Goal: Communication & Community: Connect with others

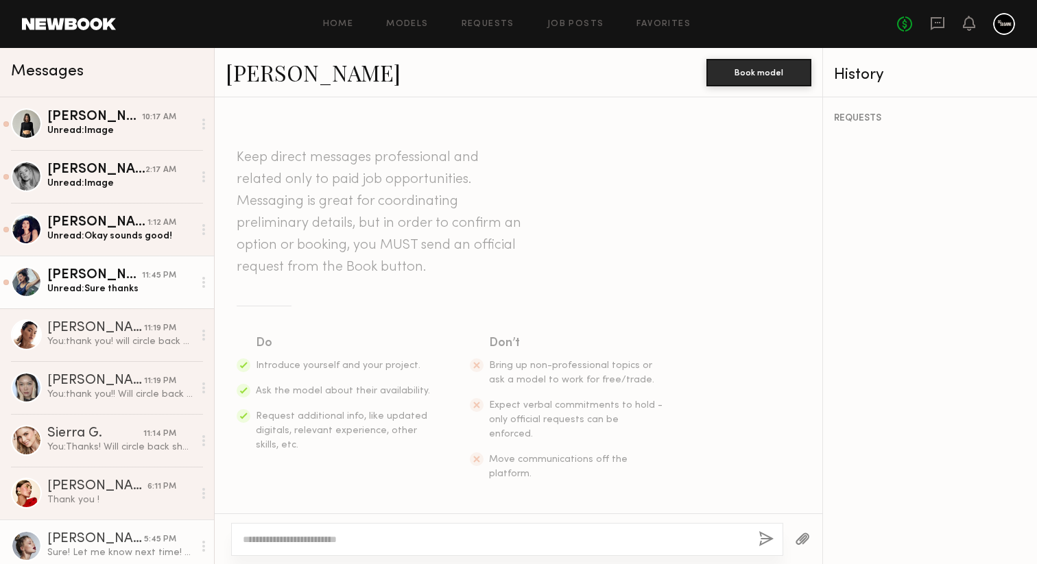
scroll to position [1244, 0]
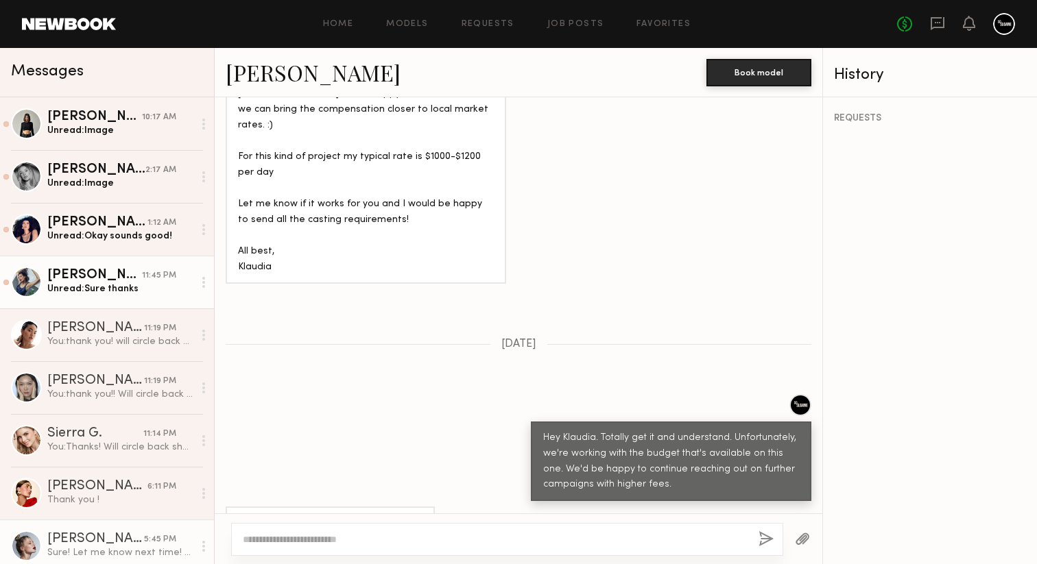
click at [145, 266] on link "[PERSON_NAME] 11:45 PM Unread: Sure thanks" at bounding box center [107, 282] width 214 height 53
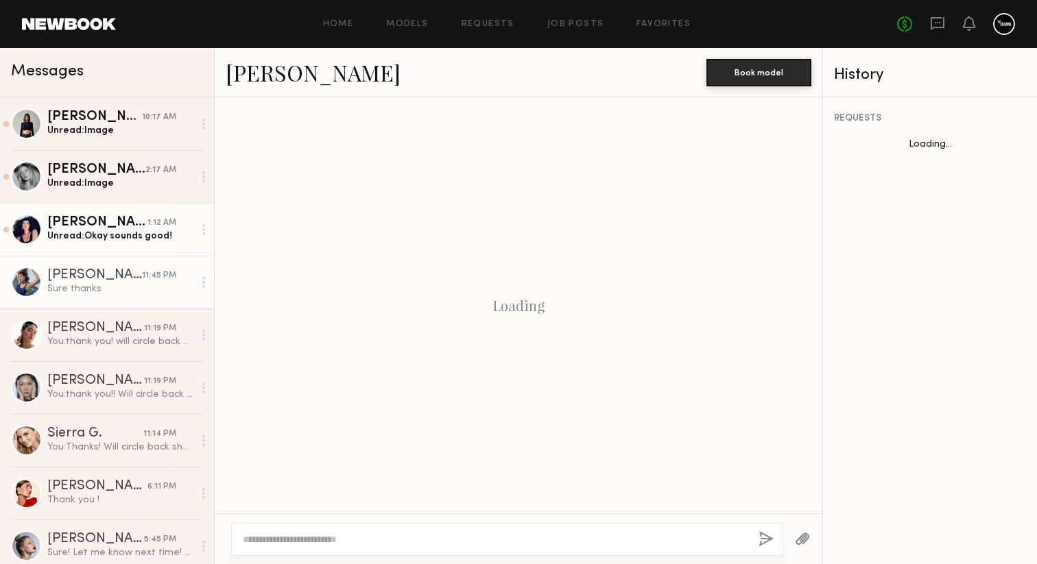
scroll to position [1643, 0]
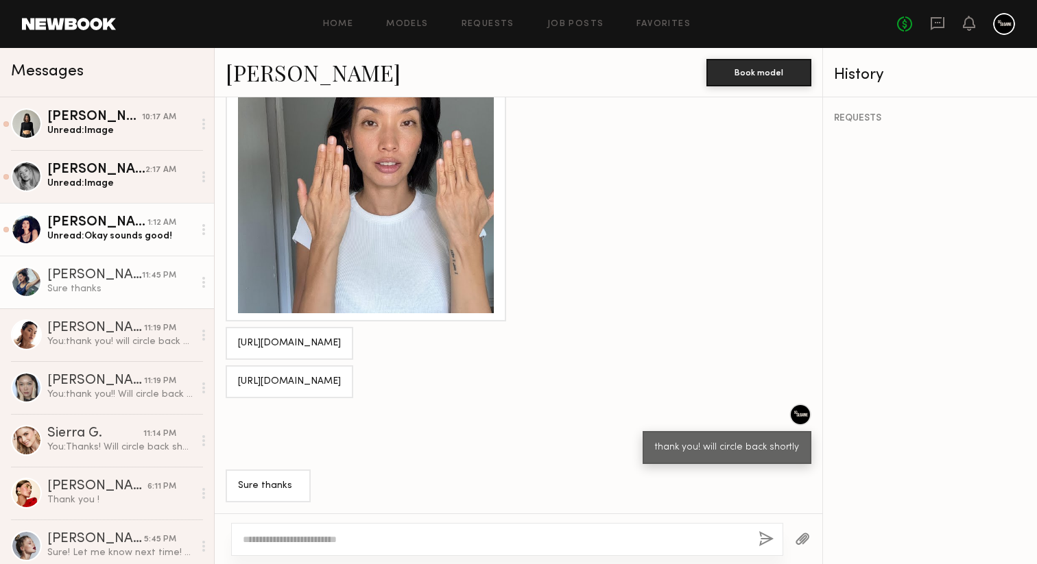
click at [139, 237] on div "Unread: Okay sounds good!" at bounding box center [120, 236] width 146 height 13
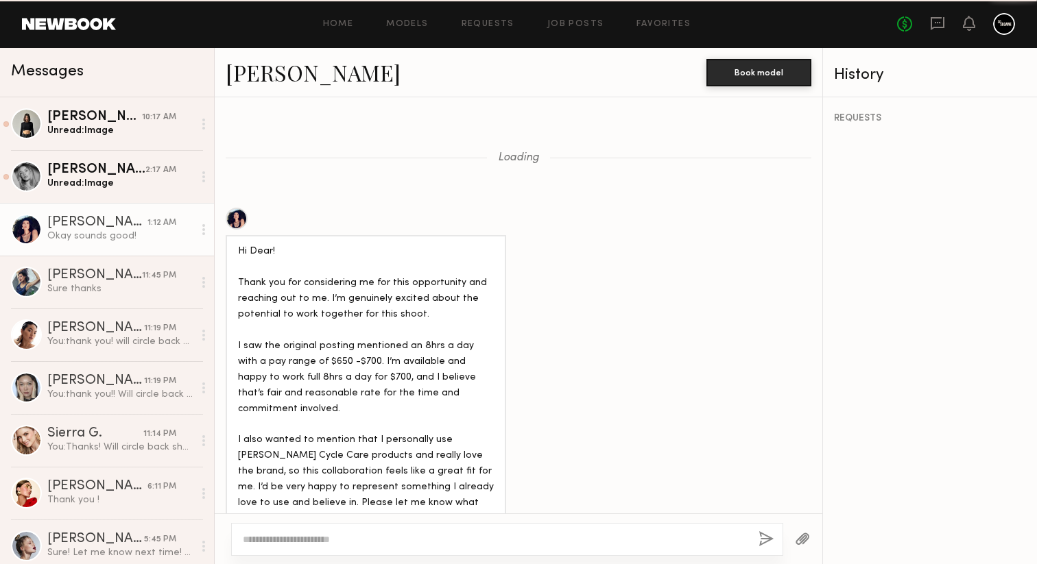
scroll to position [1682, 0]
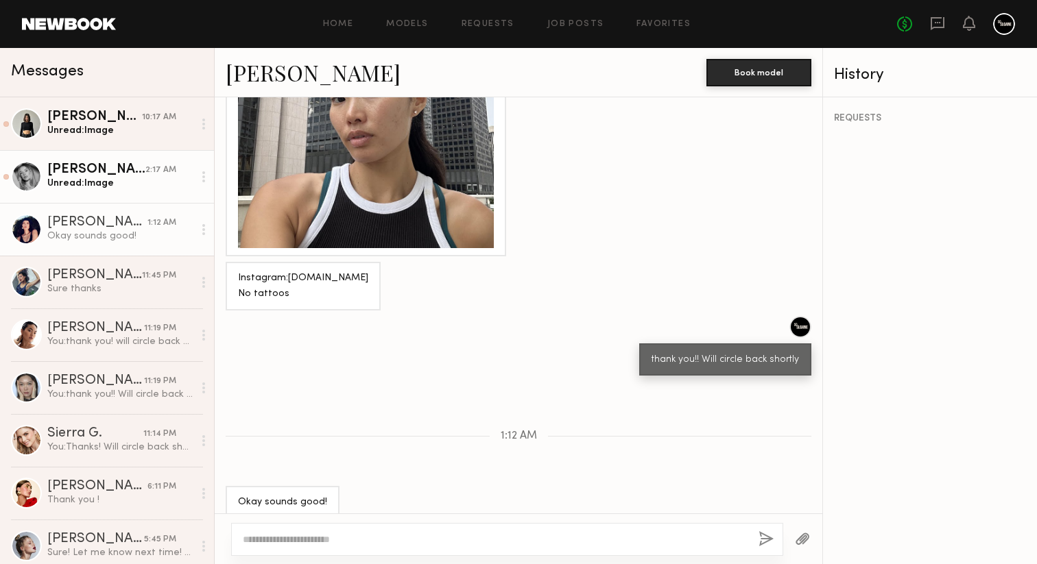
click at [117, 191] on link "[PERSON_NAME] 2:17 AM Unread: Image" at bounding box center [107, 176] width 214 height 53
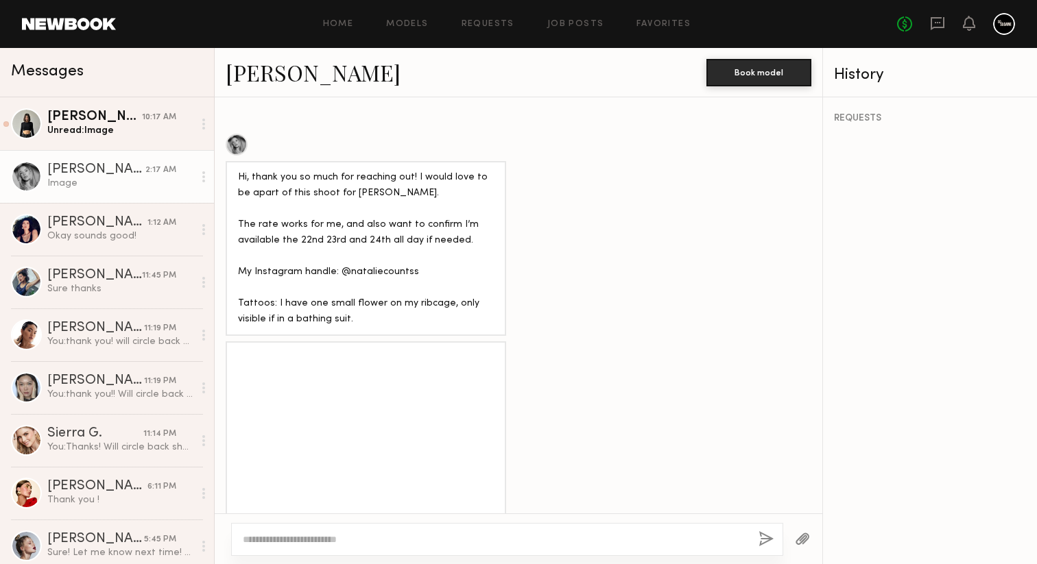
scroll to position [1181, 0]
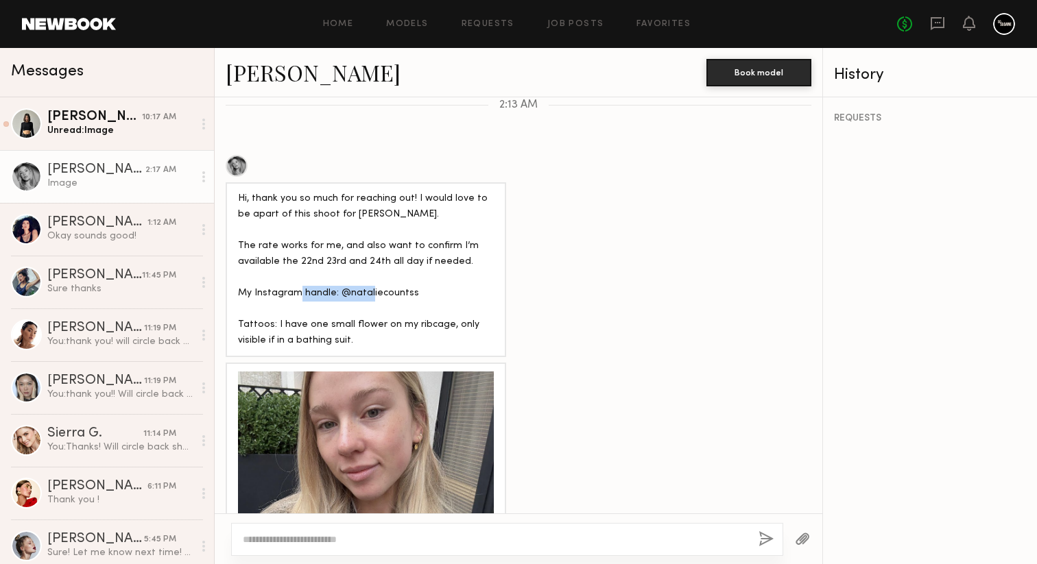
drag, startPoint x: 410, startPoint y: 273, endPoint x: 340, endPoint y: 267, distance: 70.2
click at [340, 267] on div "Hi, thank you so much for reaching out! I would love to be apart of this shoot …" at bounding box center [366, 270] width 256 height 158
copy div "@nataliecountss"
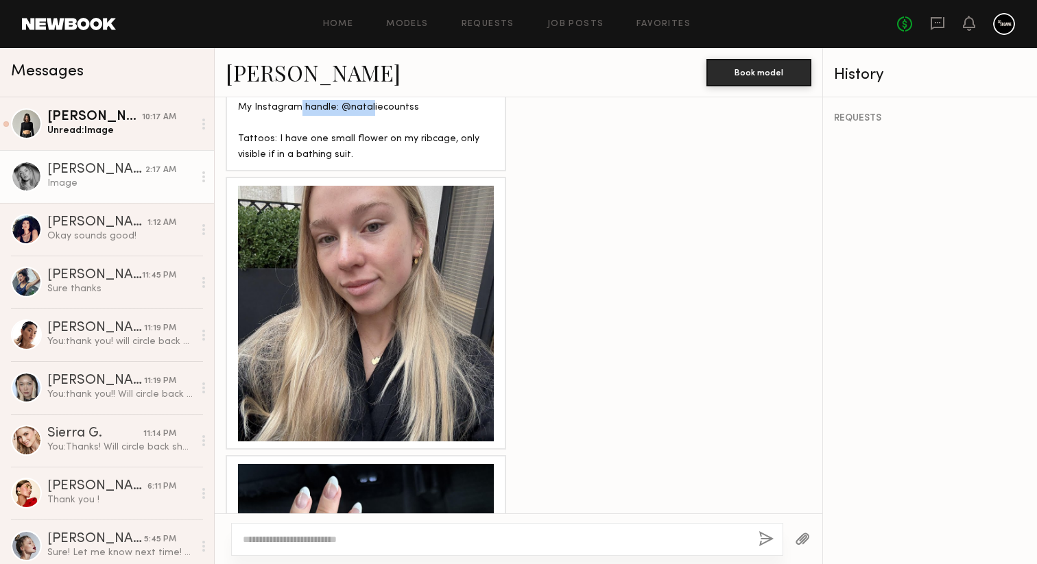
scroll to position [1435, 0]
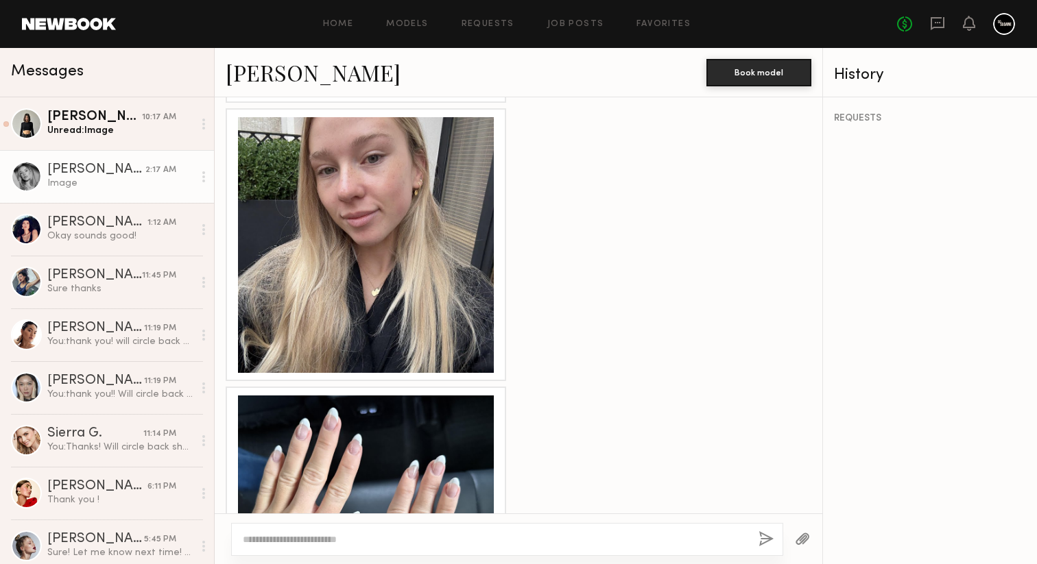
click at [392, 269] on div at bounding box center [366, 245] width 256 height 256
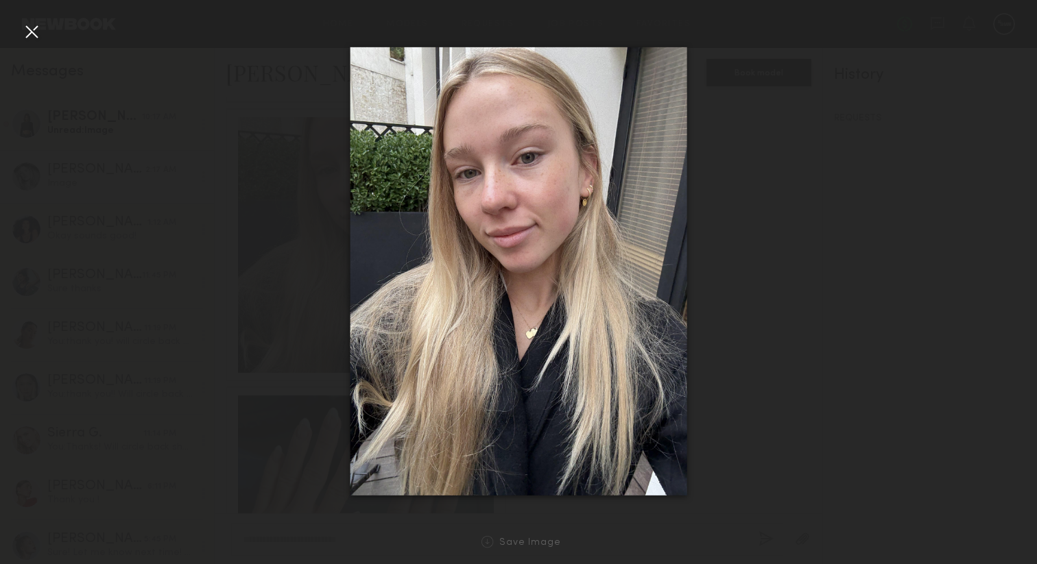
click at [34, 34] on div at bounding box center [32, 32] width 22 height 22
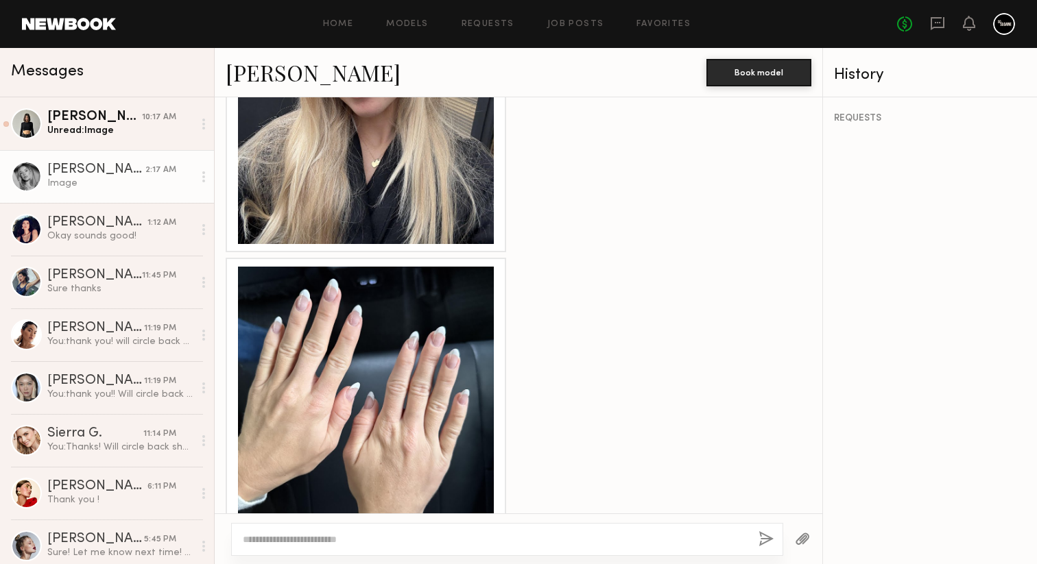
scroll to position [1621, 0]
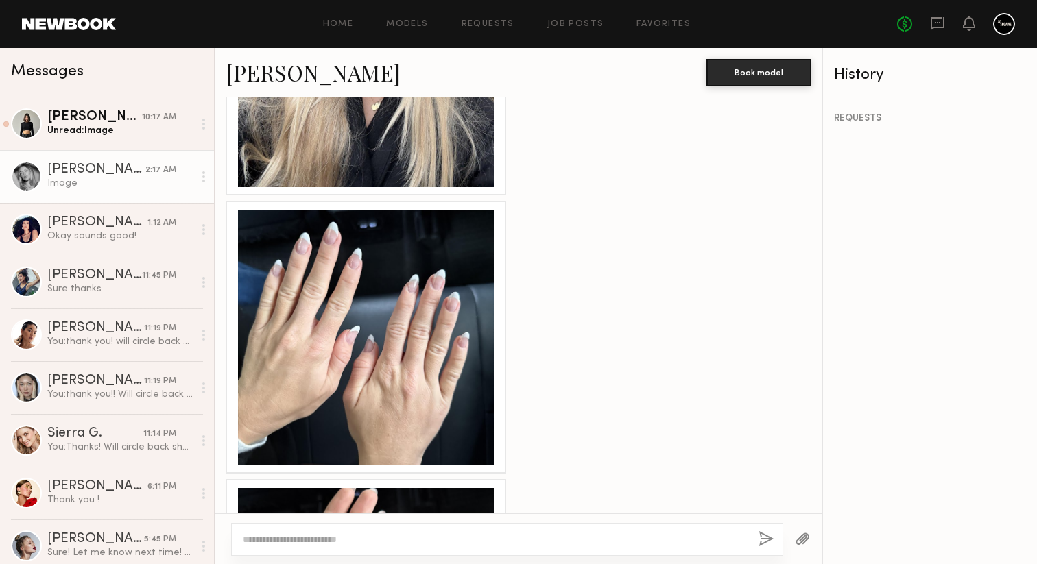
click at [347, 317] on div at bounding box center [366, 338] width 256 height 256
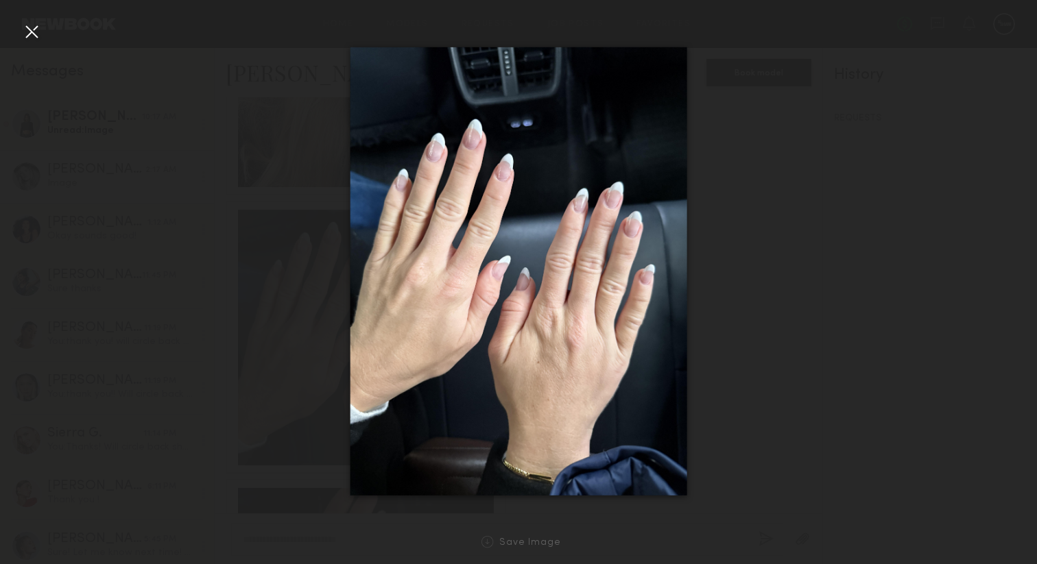
click at [31, 34] on div at bounding box center [32, 32] width 22 height 22
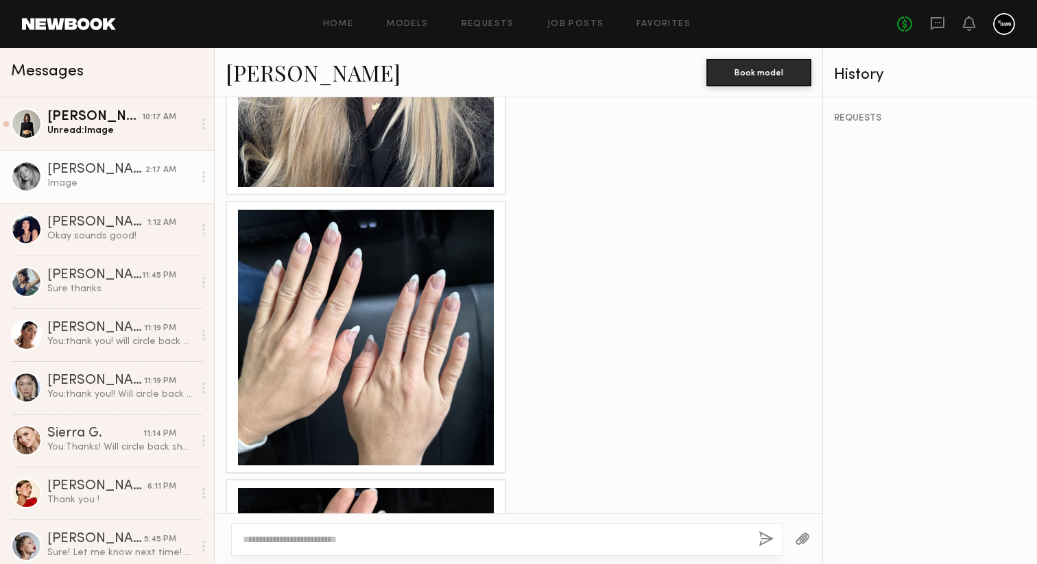
scroll to position [1850, 0]
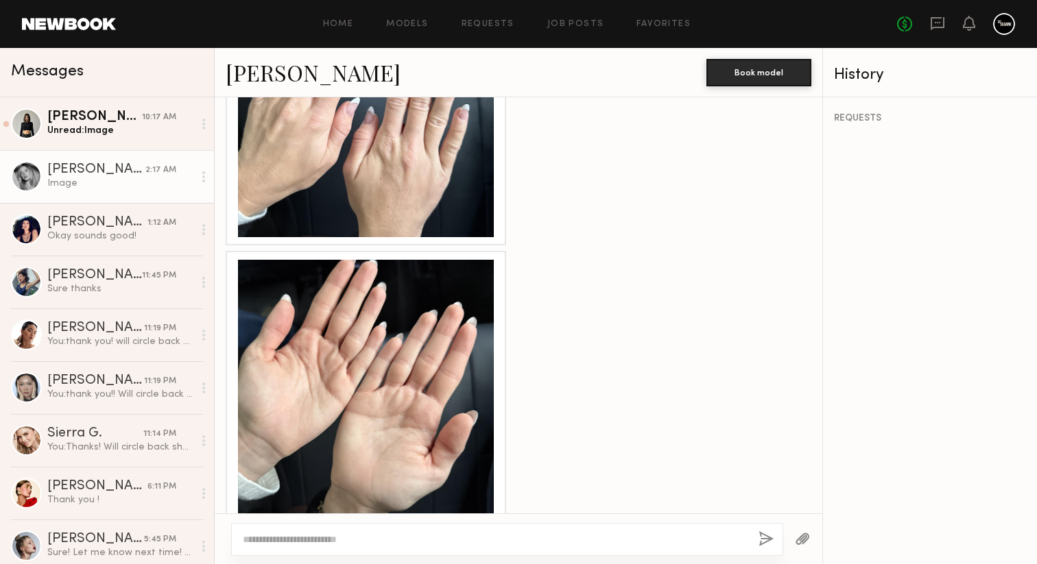
click at [335, 368] on div at bounding box center [366, 388] width 256 height 256
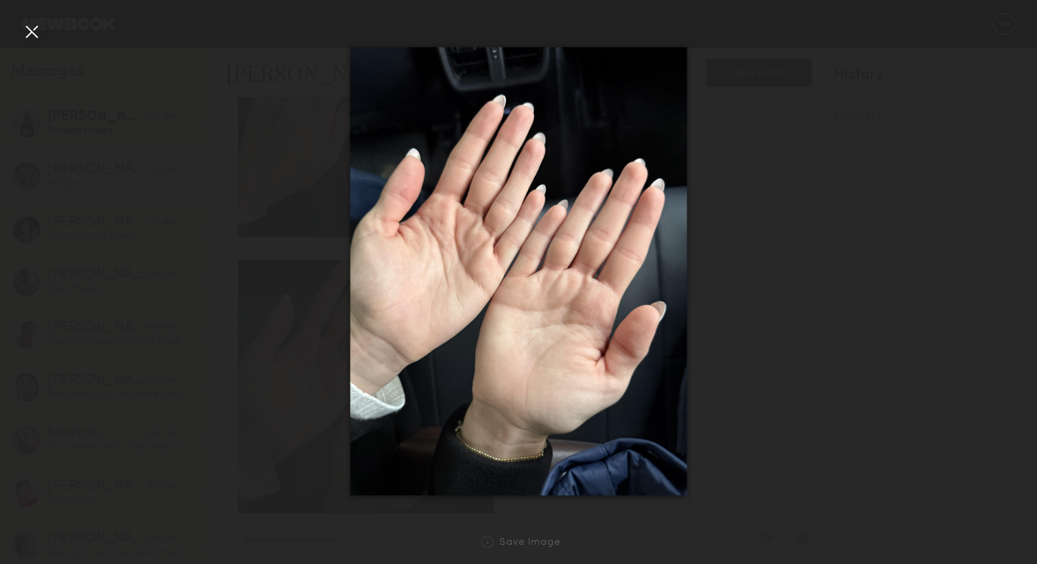
click at [37, 33] on div at bounding box center [32, 32] width 22 height 22
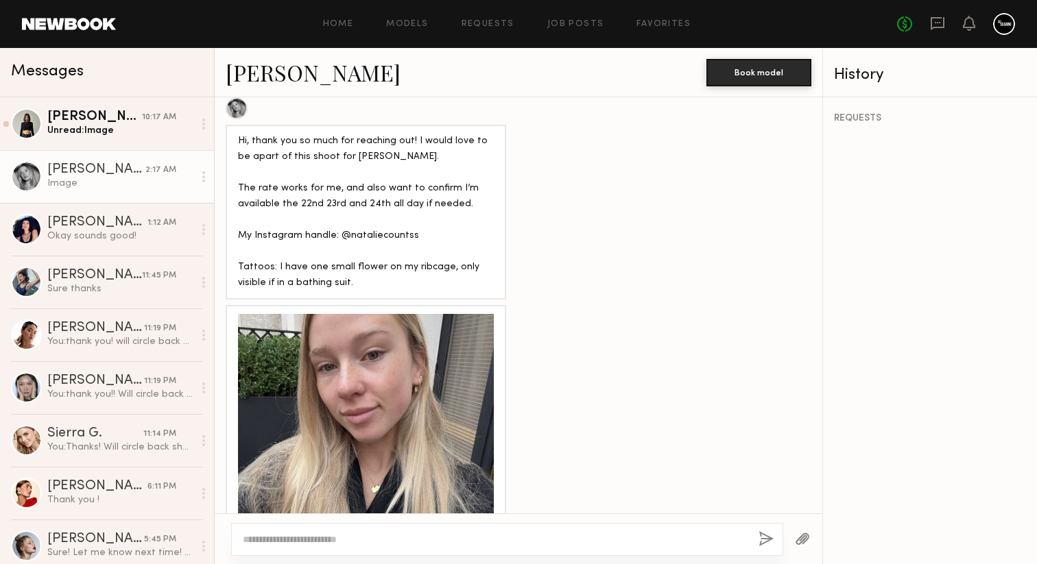
scroll to position [1217, 0]
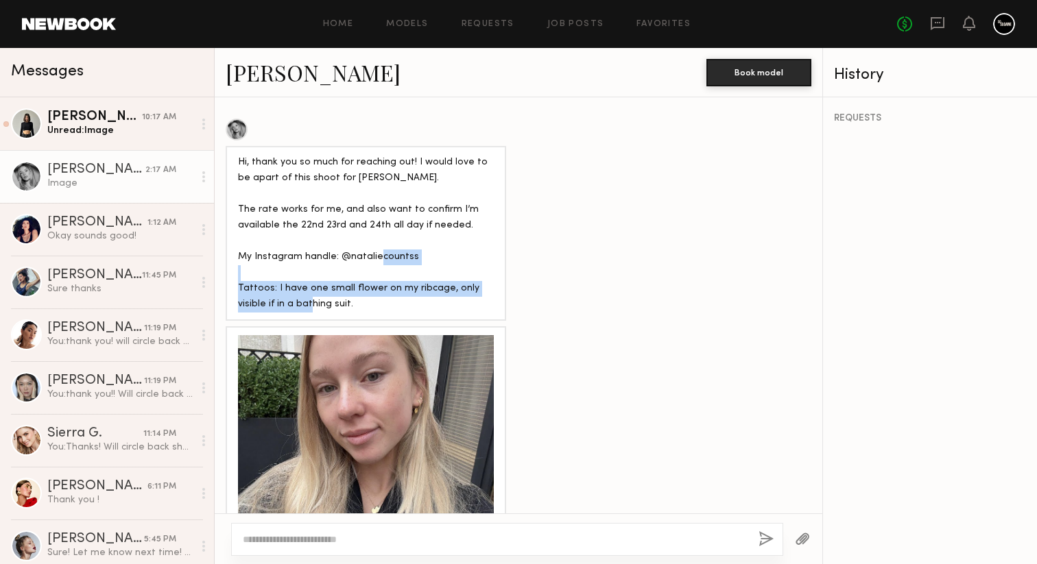
drag, startPoint x: 314, startPoint y: 281, endPoint x: 224, endPoint y: 272, distance: 91.0
click at [224, 272] on div "Hi, thank you so much for reaching out! I would love to be apart of this shoot …" at bounding box center [519, 220] width 608 height 202
copy div "Tattoos: I have one small flower on my ribcage, only visible if in a bathing su…"
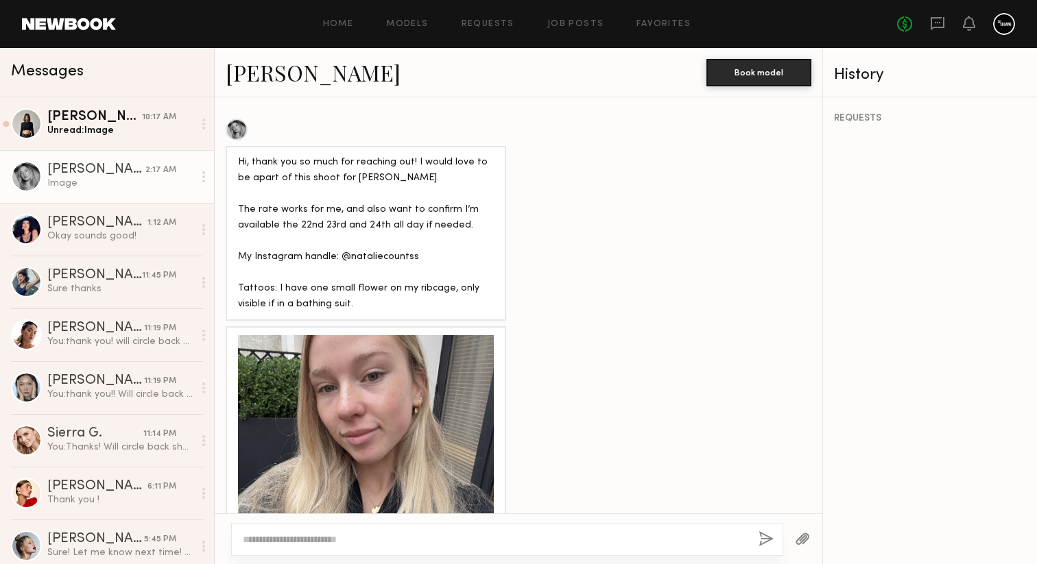
click at [337, 530] on div at bounding box center [507, 539] width 552 height 33
click at [332, 543] on textarea at bounding box center [495, 540] width 505 height 14
type textarea "**********"
click at [761, 539] on button "button" at bounding box center [766, 540] width 15 height 17
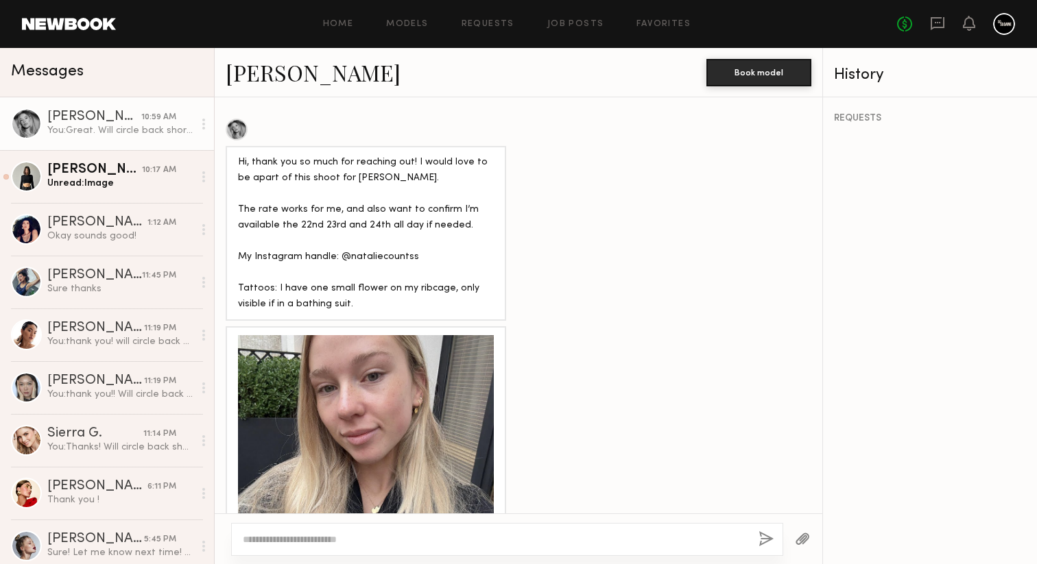
scroll to position [1992, 0]
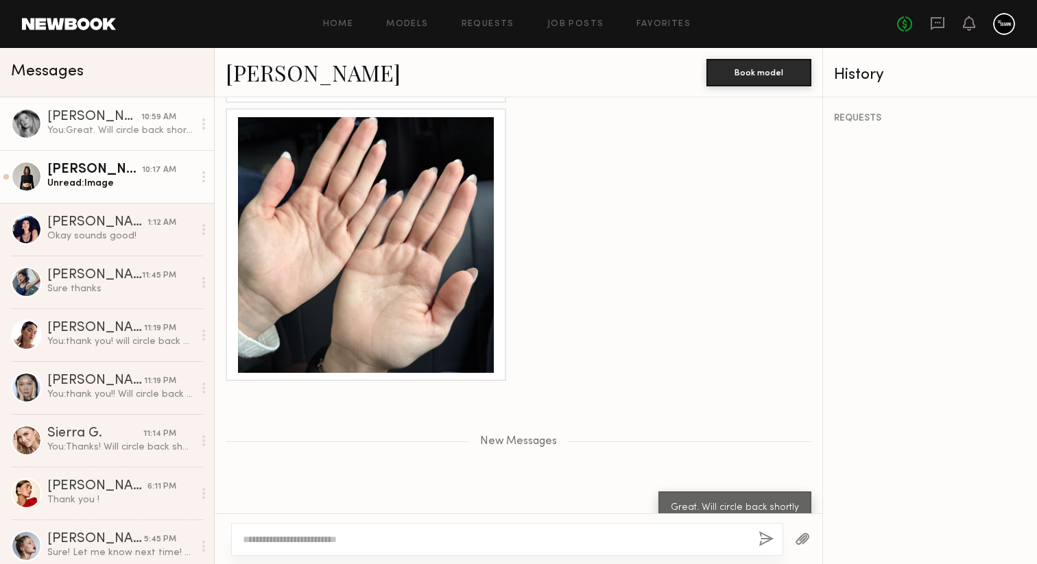
click at [139, 174] on div "[PERSON_NAME]" at bounding box center [94, 170] width 95 height 14
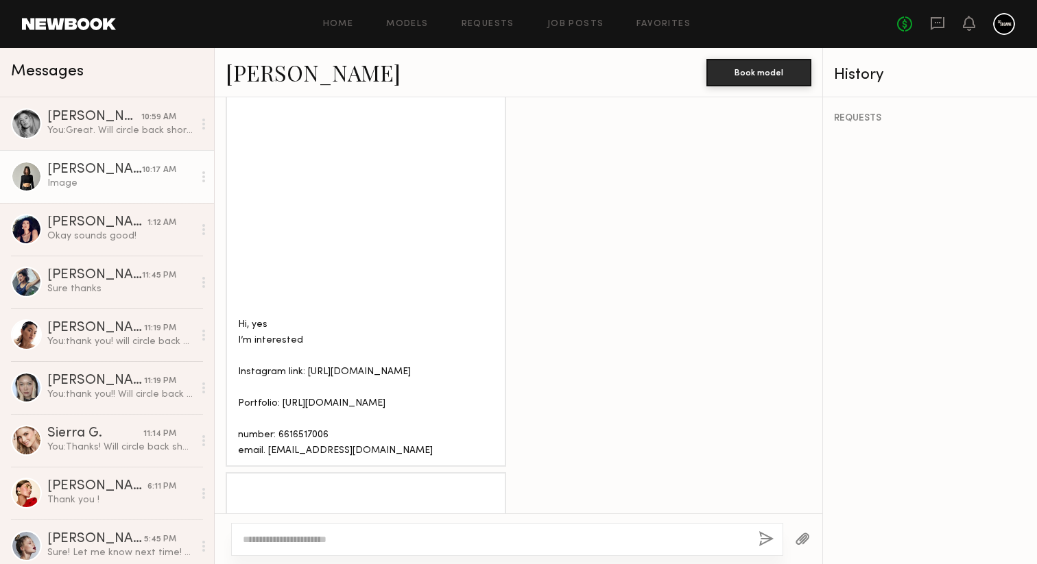
scroll to position [2756, 0]
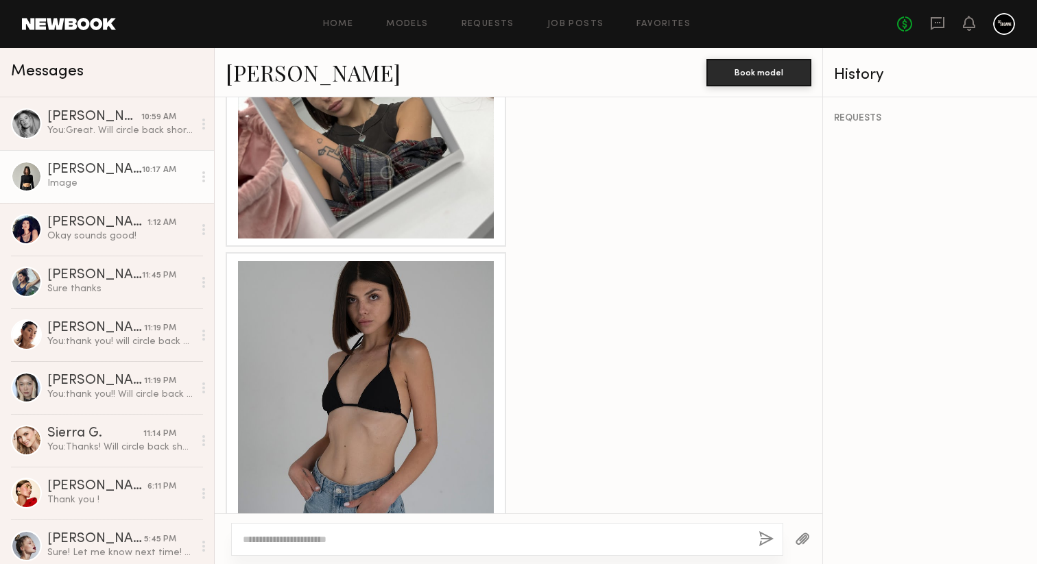
click at [411, 322] on div at bounding box center [366, 389] width 256 height 256
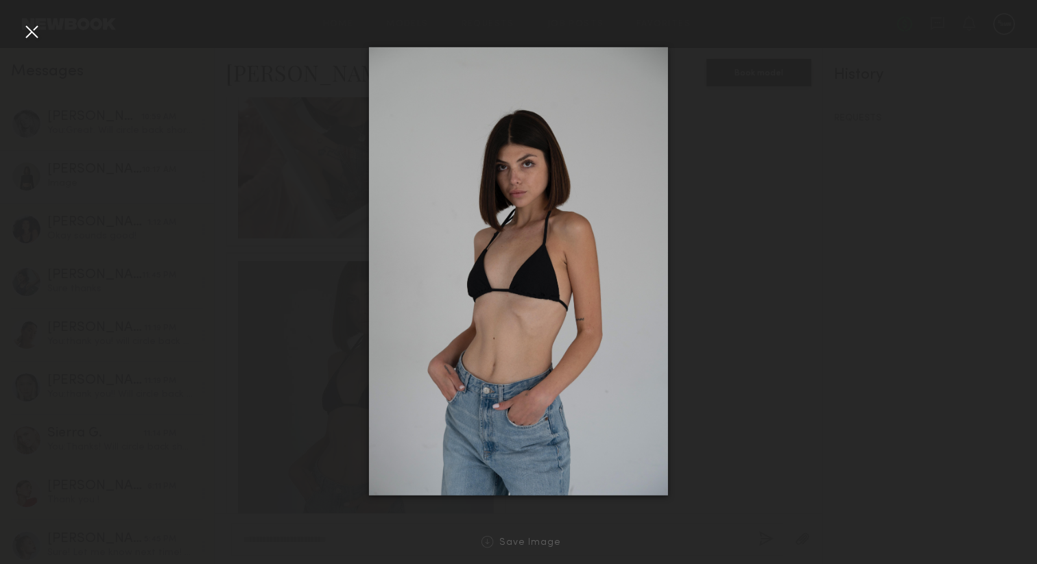
click at [27, 35] on div at bounding box center [32, 32] width 22 height 22
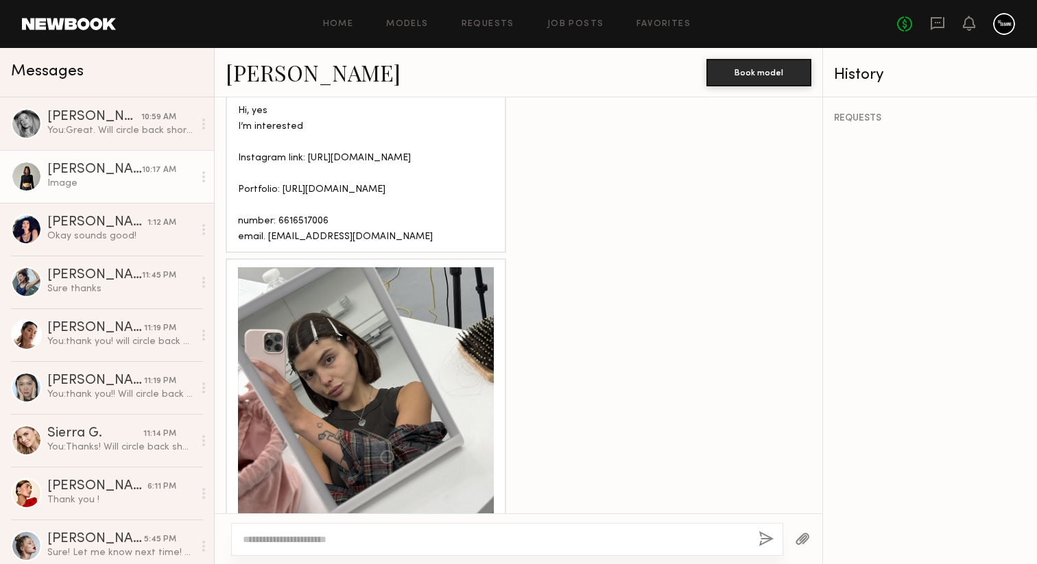
scroll to position [2474, 0]
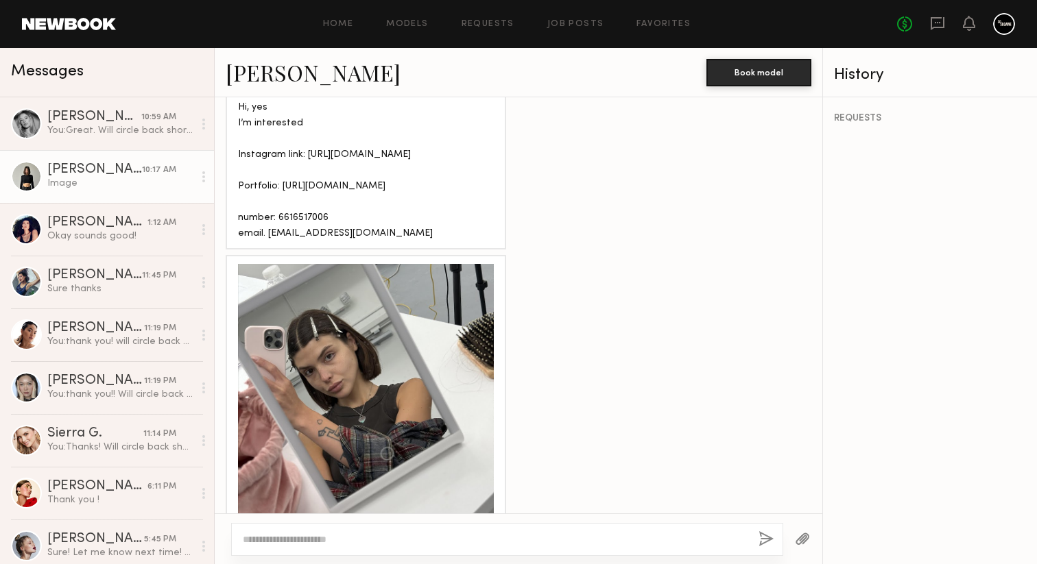
click at [390, 353] on div at bounding box center [366, 392] width 256 height 256
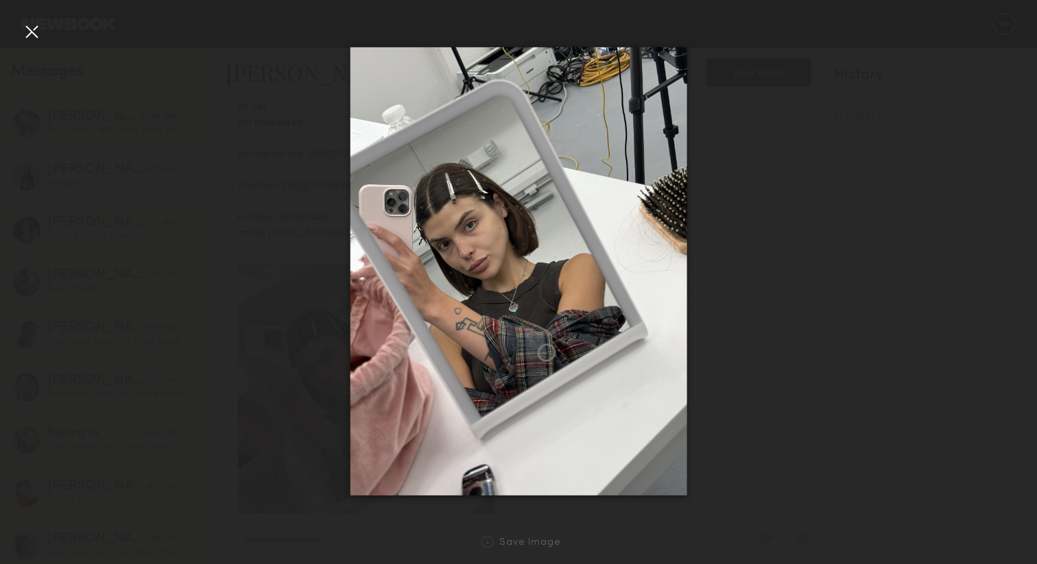
click at [31, 31] on div at bounding box center [32, 32] width 22 height 22
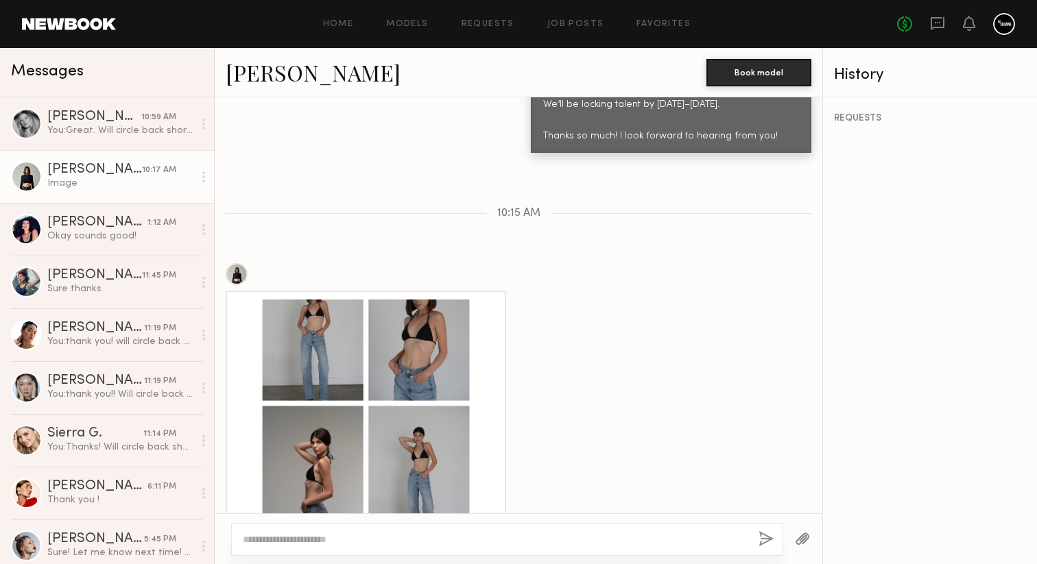
scroll to position [1935, 0]
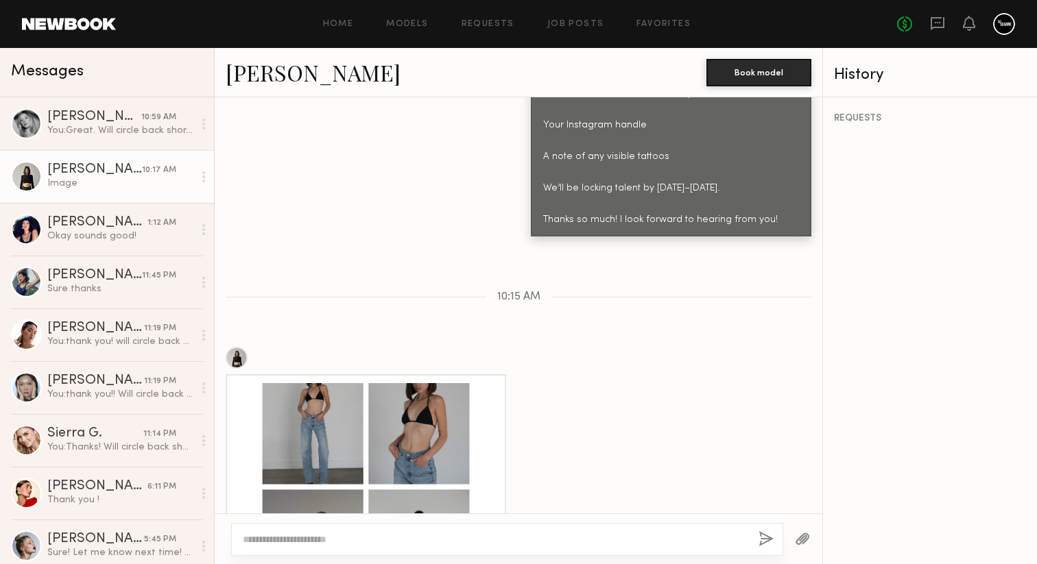
click at [259, 75] on link "[PERSON_NAME]" at bounding box center [313, 72] width 175 height 29
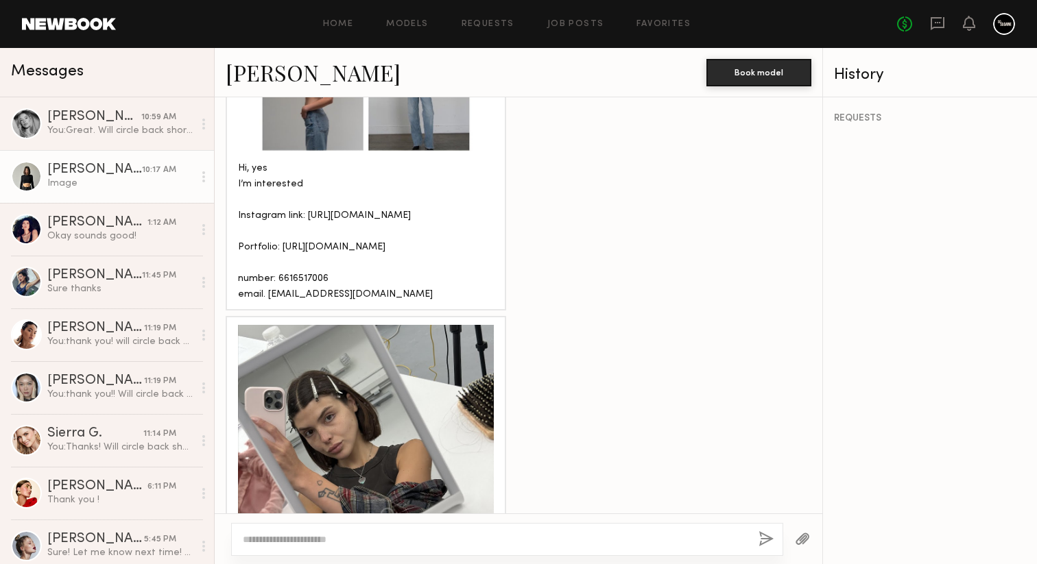
scroll to position [2313, 0]
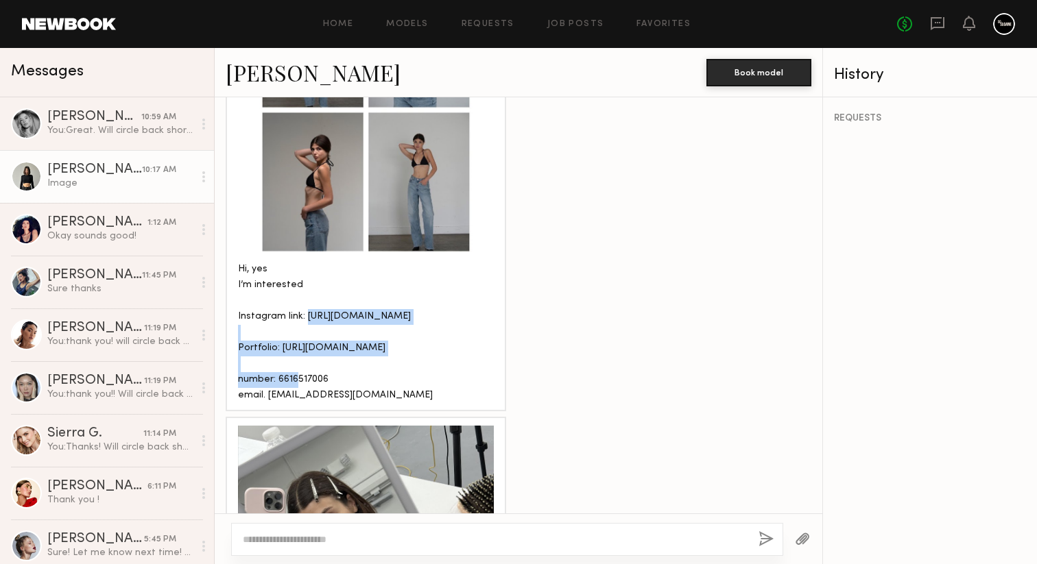
drag, startPoint x: 363, startPoint y: 291, endPoint x: 228, endPoint y: 285, distance: 134.6
click at [227, 285] on div "Hi, yes I’m interested Instagram link: https://www.instagram.com/kkkateantonenk…" at bounding box center [366, 204] width 280 height 415
copy div "https://www.instagram.com/kkkateantonenko?igsh=MzRlODBiNWFlZA=="
drag, startPoint x: 258, startPoint y: 283, endPoint x: 865, endPoint y: 3, distance: 668.7
click at [0, 0] on nb-messenger-layout "Home Models Requests Job Posts Favorites Sign Out No fees up to $5,000 Messages…" at bounding box center [518, 282] width 1037 height 564
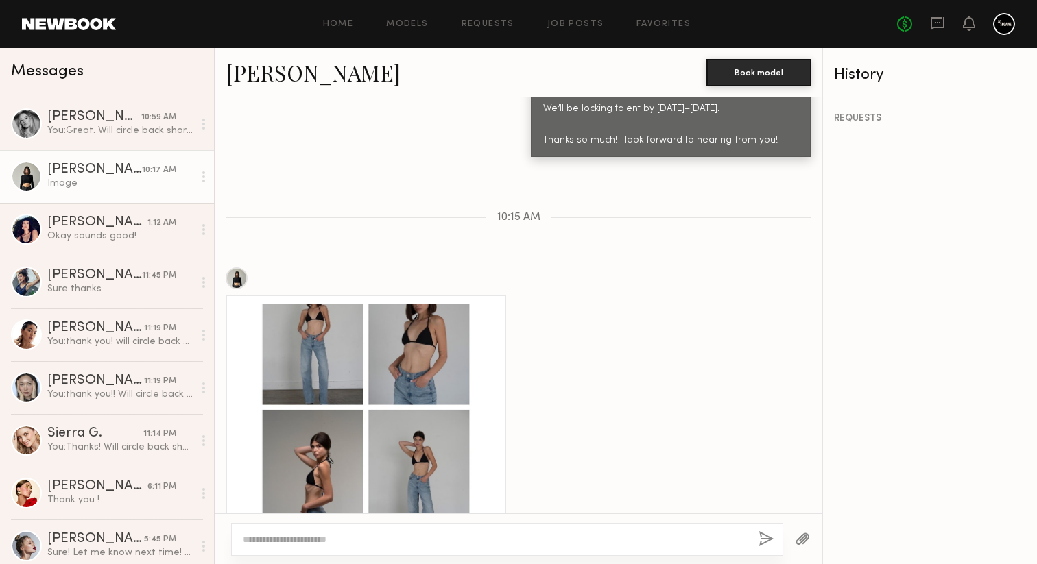
scroll to position [2088, 0]
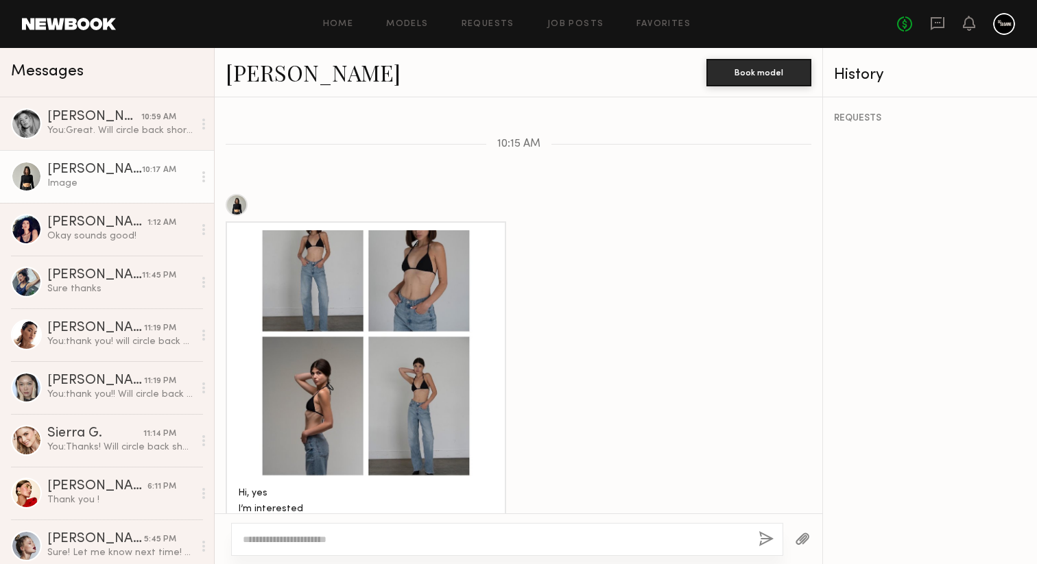
click at [477, 536] on textarea at bounding box center [495, 540] width 505 height 14
type textarea "**********"
click at [763, 539] on button "button" at bounding box center [766, 540] width 15 height 17
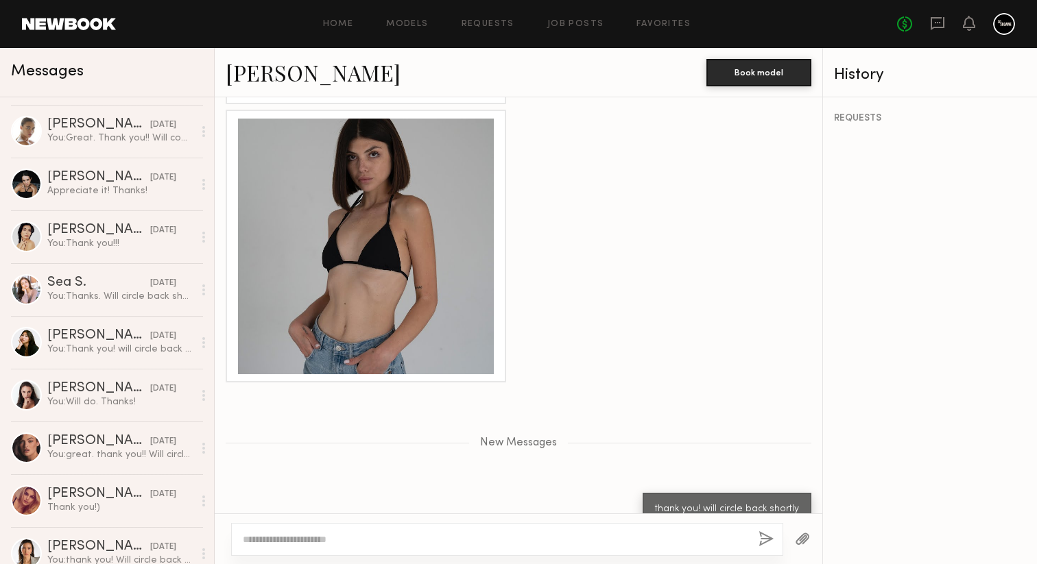
scroll to position [0, 0]
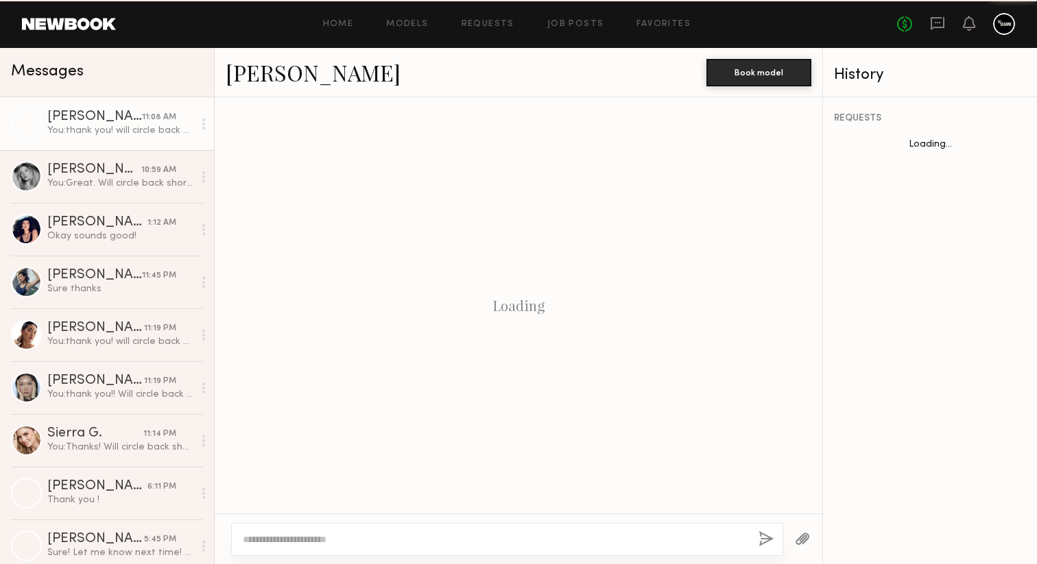
scroll to position [2794, 0]
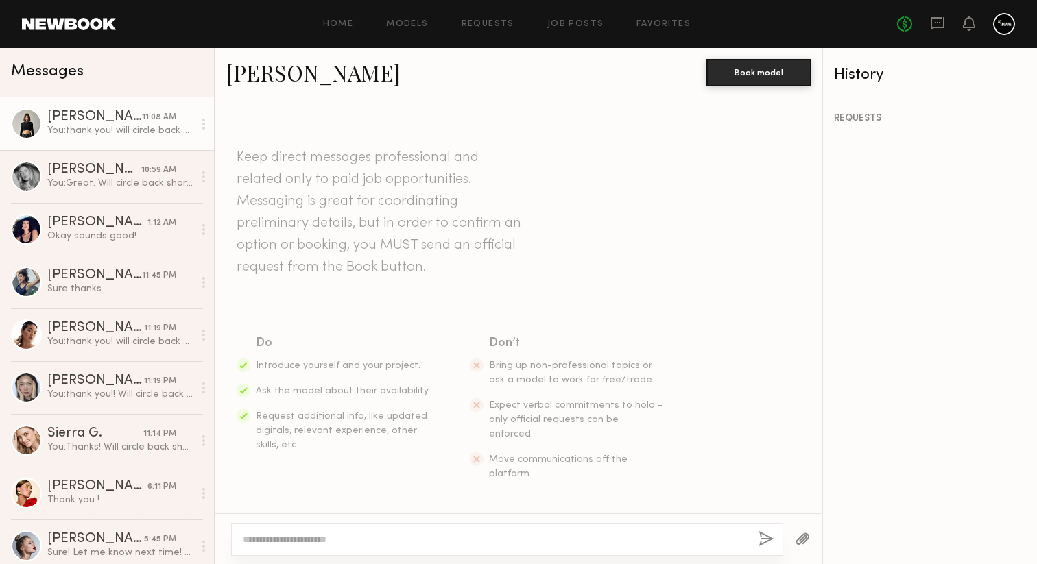
scroll to position [2794, 0]
